Goal: Answer question/provide support: Share knowledge or assist other users

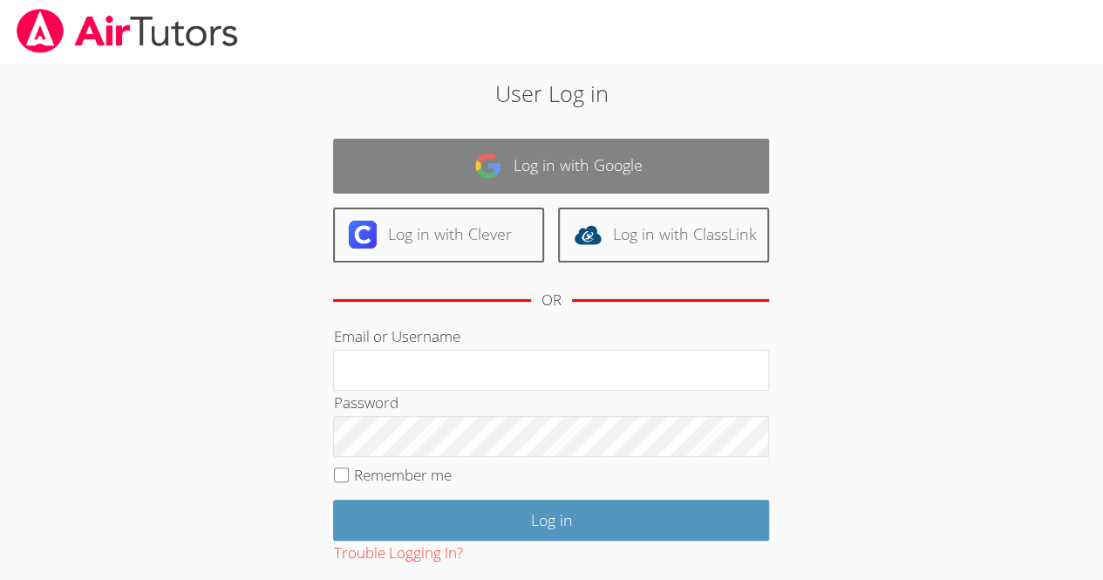
click at [571, 154] on link "Log in with Google" at bounding box center [551, 166] width 436 height 55
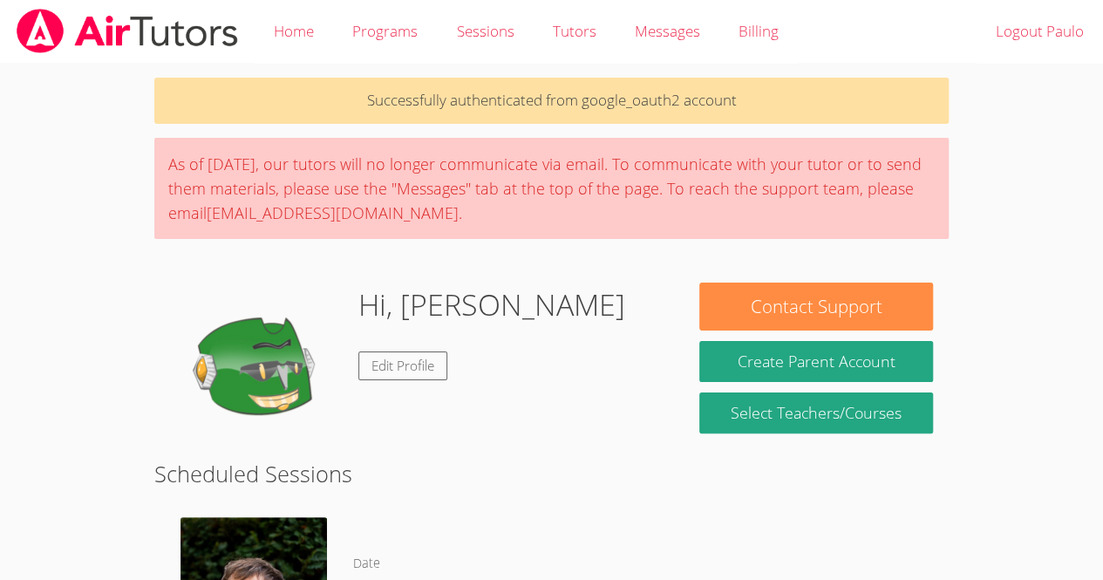
click at [216, 422] on img at bounding box center [257, 370] width 174 height 174
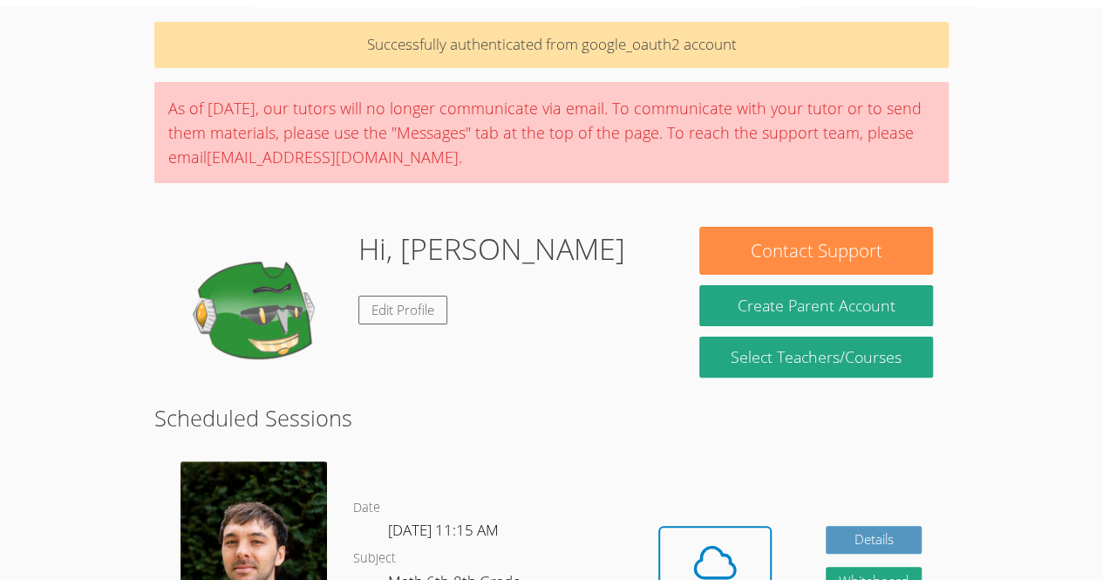
scroll to position [54, 0]
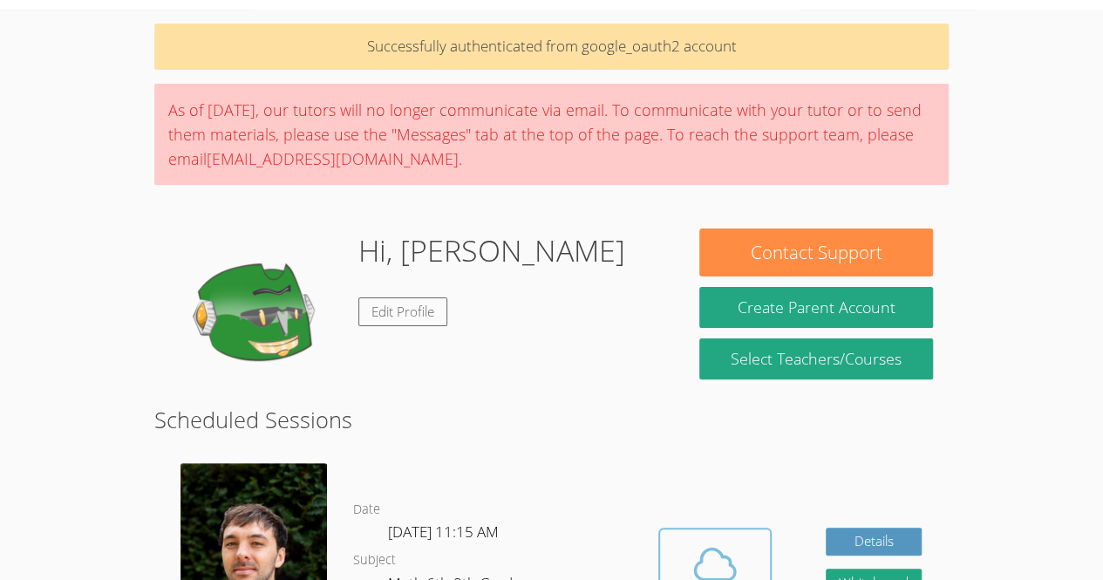
click at [726, 564] on icon at bounding box center [715, 564] width 49 height 49
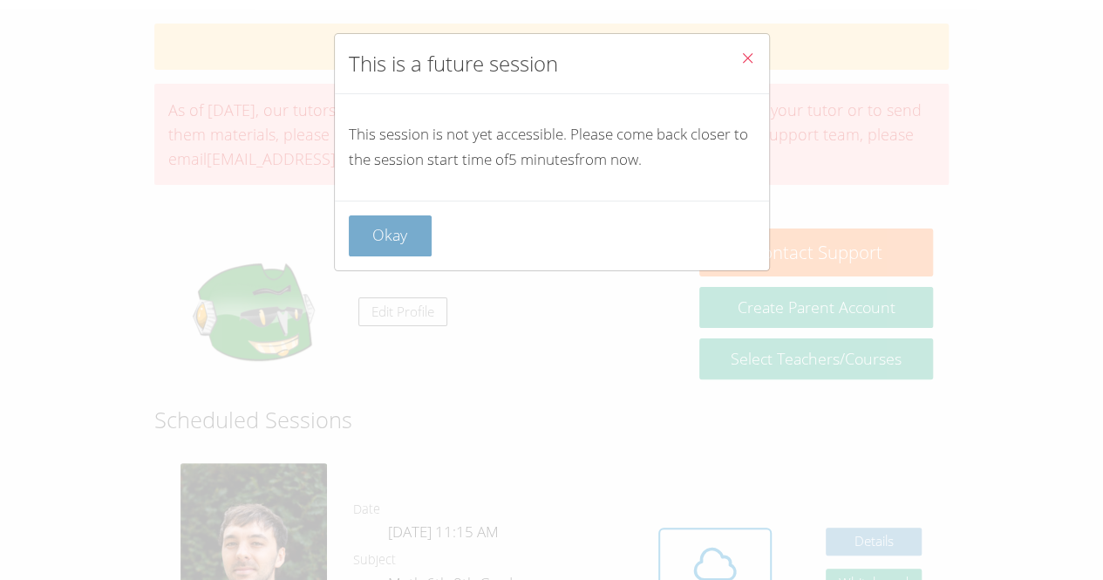
click at [407, 217] on button "Okay" at bounding box center [391, 235] width 84 height 41
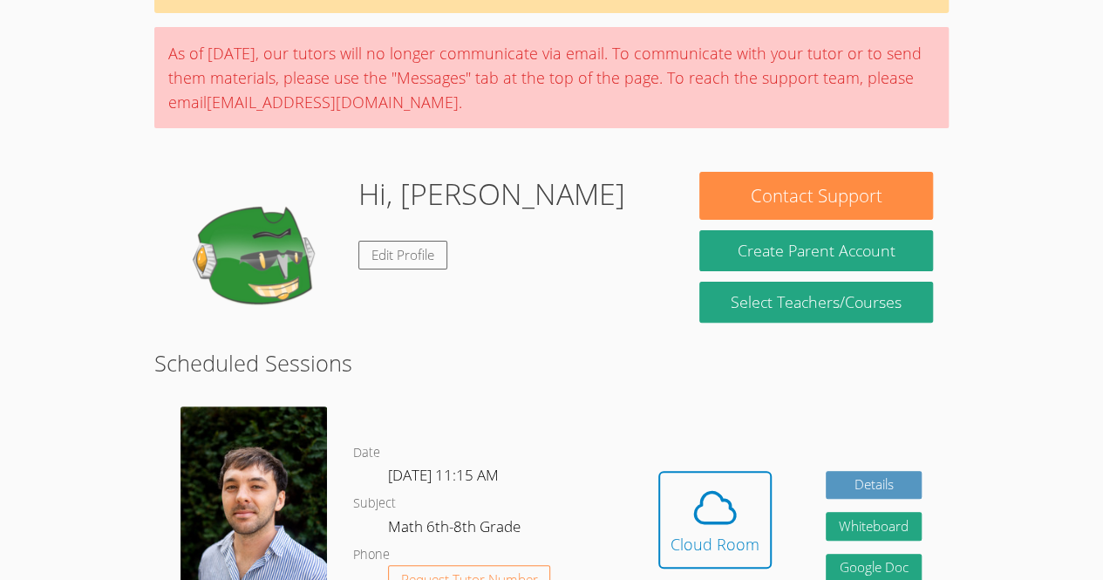
click at [1095, 281] on body "Home Programs Sessions Tutors Messages Billing Logout [PERSON_NAME] Successfull…" at bounding box center [551, 179] width 1103 height 580
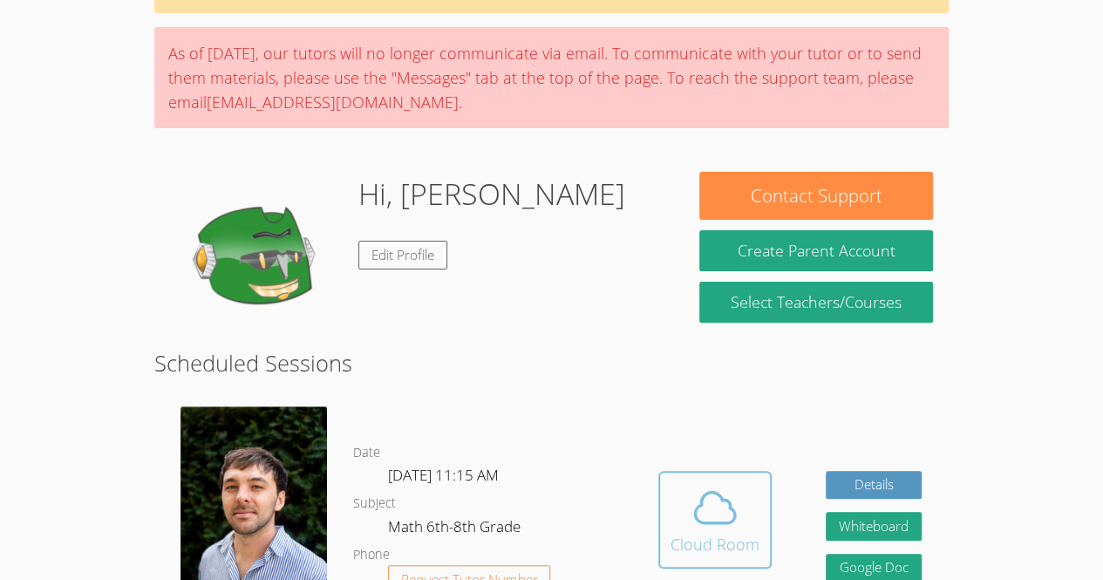
click at [727, 532] on icon at bounding box center [715, 507] width 49 height 49
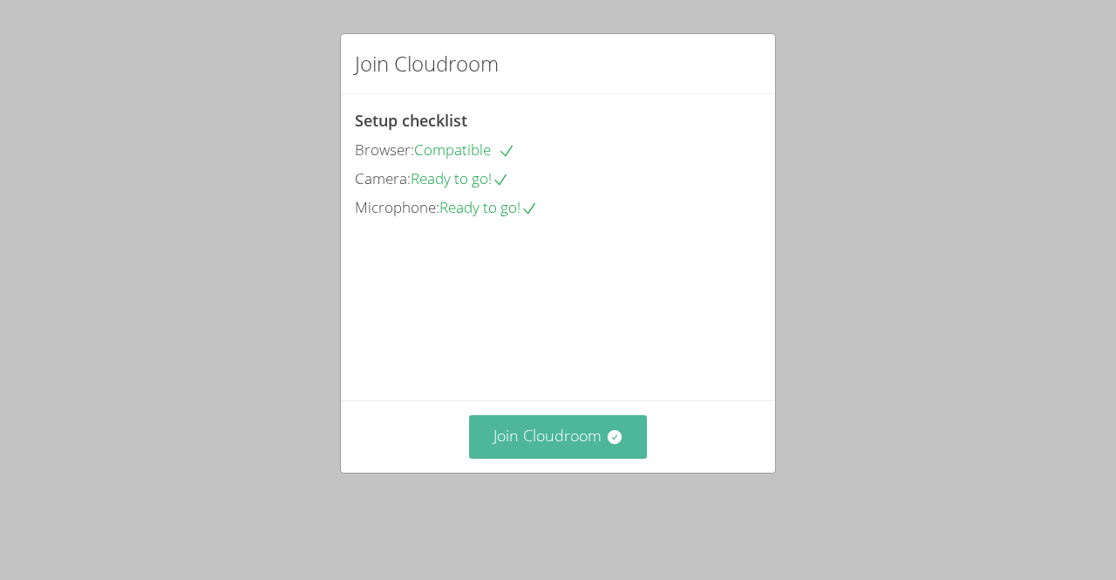
click at [609, 458] on button "Join Cloudroom" at bounding box center [558, 436] width 179 height 43
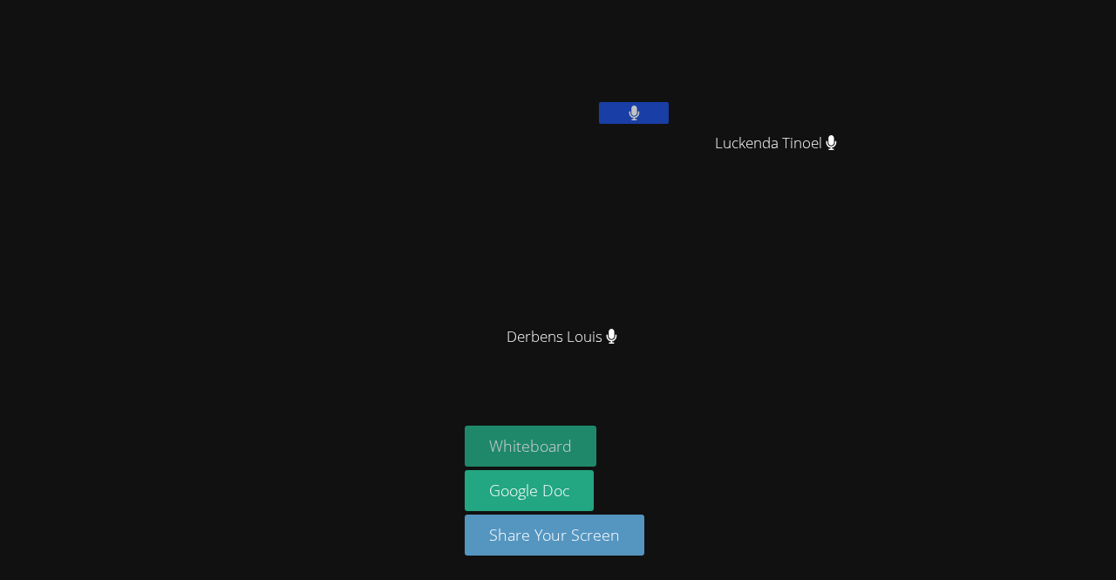
click at [542, 444] on button "Whiteboard" at bounding box center [531, 446] width 132 height 41
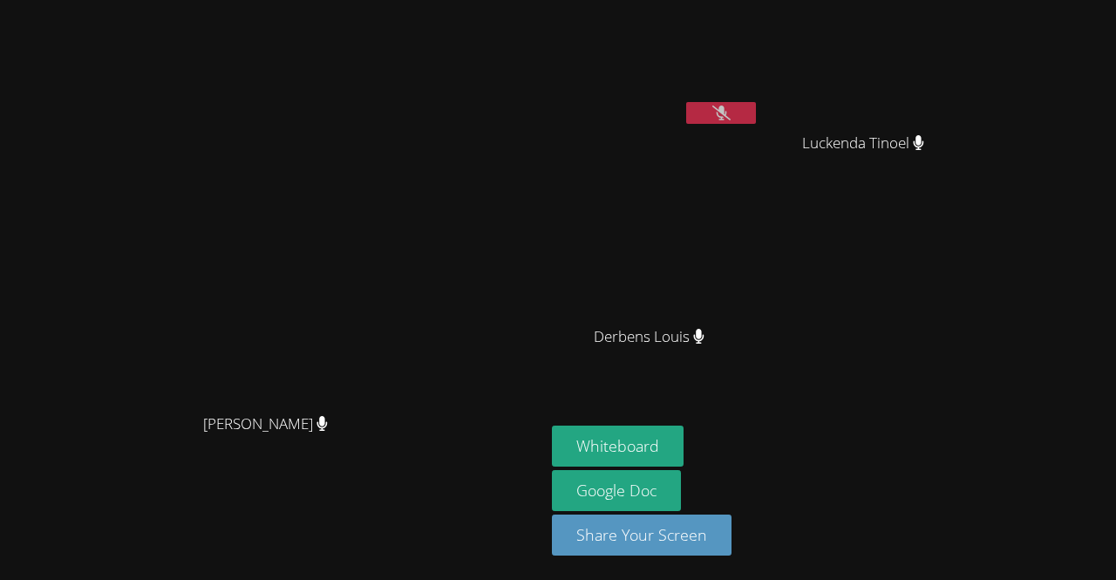
click at [760, 107] on div "Paulo Gomes Silva" at bounding box center [656, 69] width 208 height 125
click at [731, 114] on icon at bounding box center [721, 113] width 18 height 15
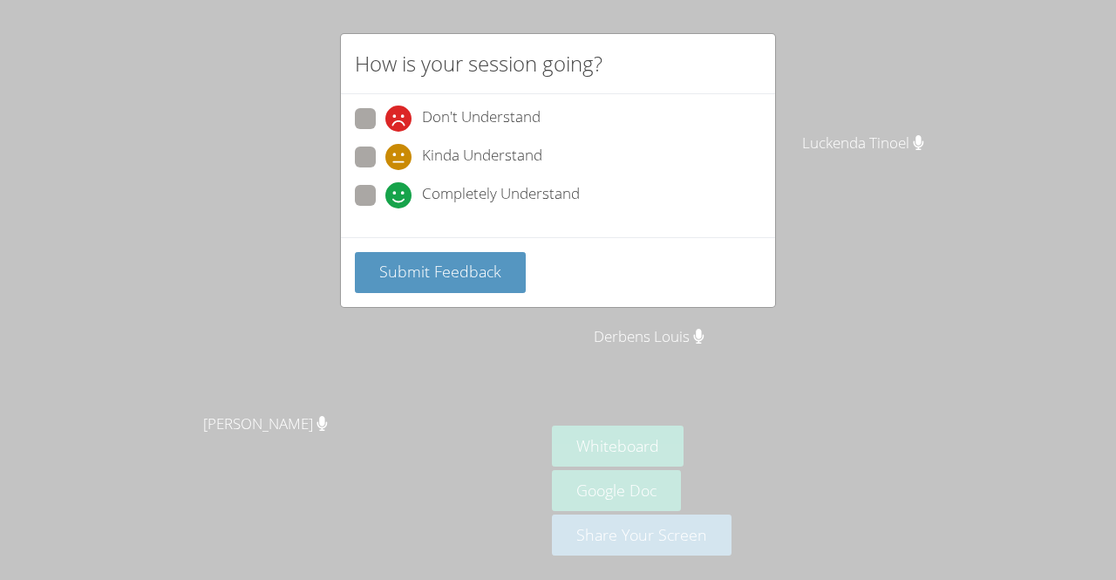
click at [385, 208] on span at bounding box center [385, 208] width 0 height 0
click at [385, 200] on input "Completely Understand" at bounding box center [392, 192] width 15 height 15
radio input "true"
click at [342, 310] on div "How is your session going? Don't Understand Kinda Understand Completely Underst…" at bounding box center [558, 290] width 1116 height 580
click at [418, 292] on div "Submit Feedback" at bounding box center [558, 272] width 434 height 70
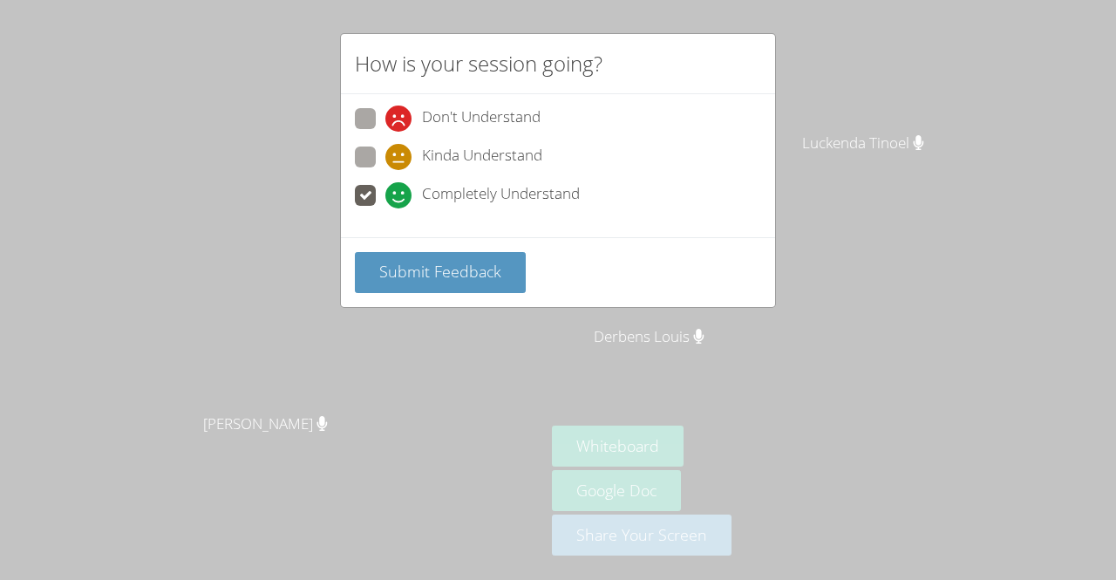
click at [335, 377] on div "How is your session going? Don't Understand Kinda Understand Completely Underst…" at bounding box center [558, 290] width 1116 height 580
click at [350, 327] on div "How is your session going? Don't Understand Kinda Understand Completely Underst…" at bounding box center [558, 290] width 1116 height 580
click at [350, 225] on div "Don't Understand Kinda Understand Completely Understand" at bounding box center [558, 165] width 434 height 143
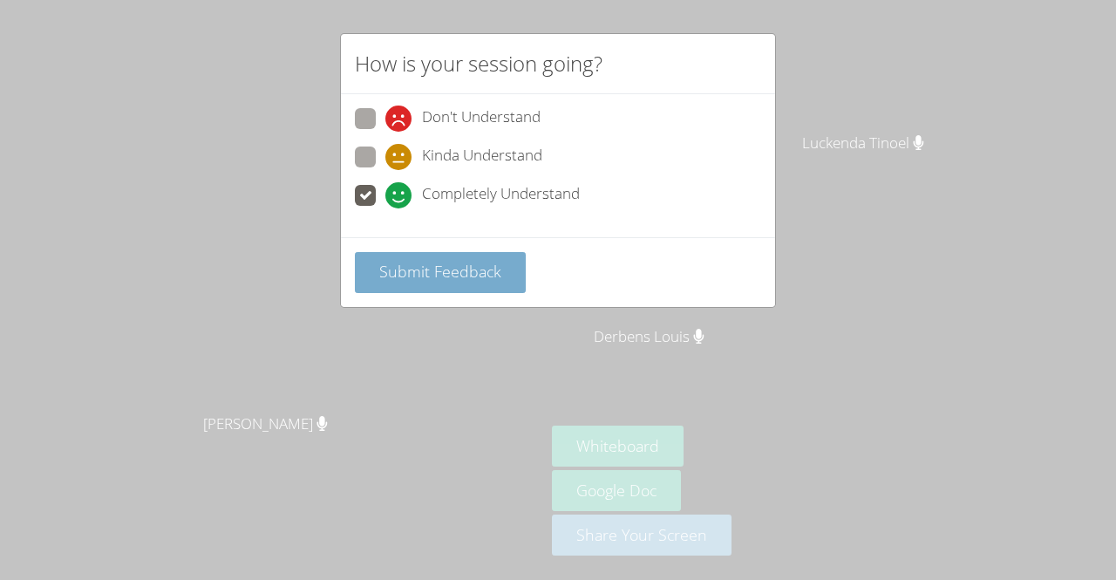
click at [383, 285] on button "Submit Feedback" at bounding box center [440, 272] width 171 height 41
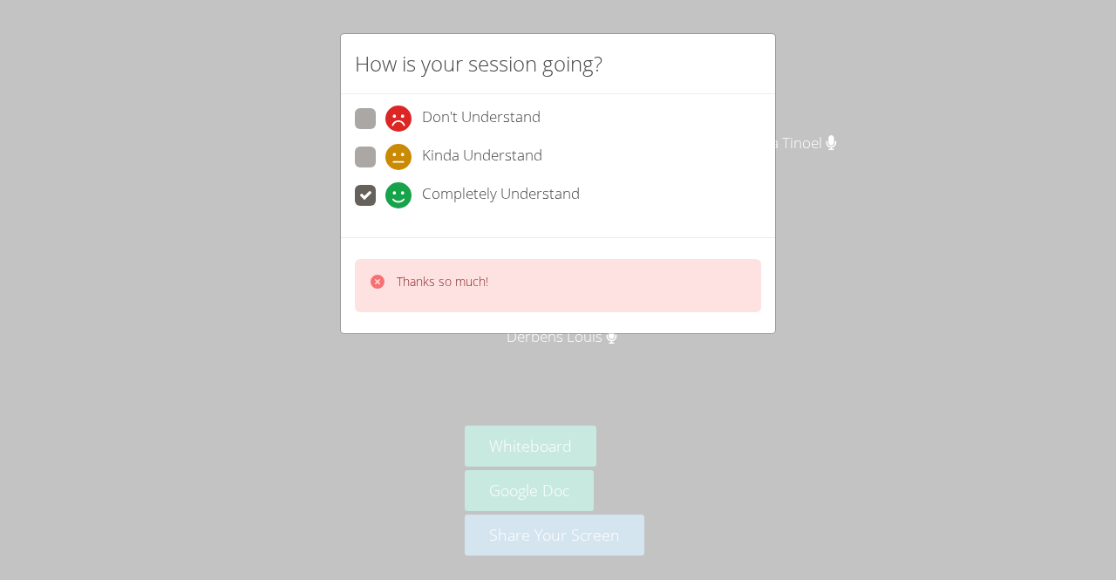
click at [484, 261] on div "Thanks so much!" at bounding box center [558, 285] width 406 height 53
click at [385, 285] on icon at bounding box center [377, 281] width 17 height 17
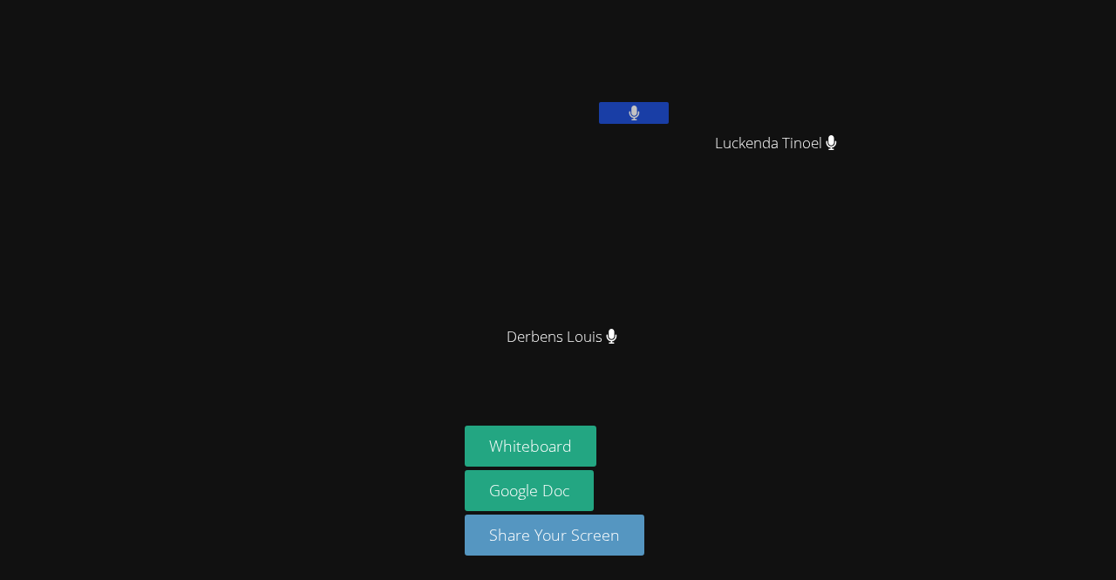
click at [206, 306] on div at bounding box center [229, 290] width 444 height 566
